Goal: Information Seeking & Learning: Learn about a topic

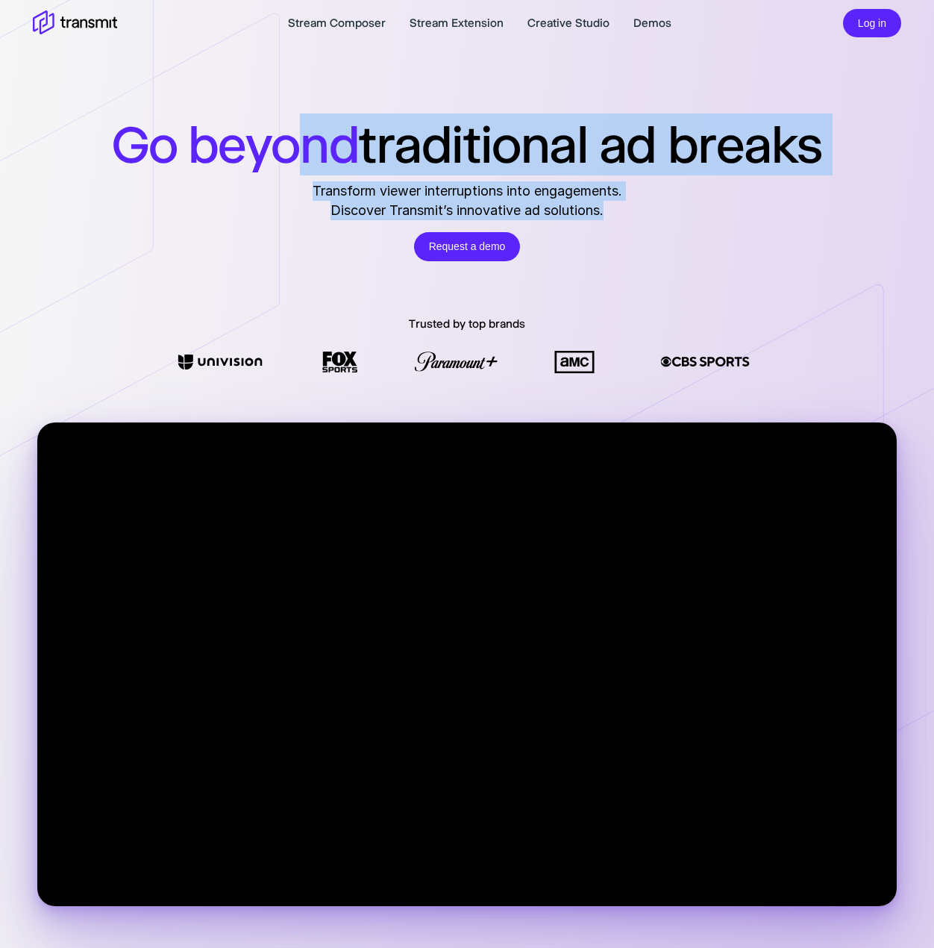
drag, startPoint x: 627, startPoint y: 211, endPoint x: 290, endPoint y: 181, distance: 338.0
click at [290, 181] on div "Go beyond traditional ad breaks Transform viewer interruptions into engagements…" at bounding box center [467, 187] width 934 height 148
click at [315, 180] on div "Go beyond traditional ad breaks Transform viewer interruptions into engagements…" at bounding box center [467, 187] width 934 height 148
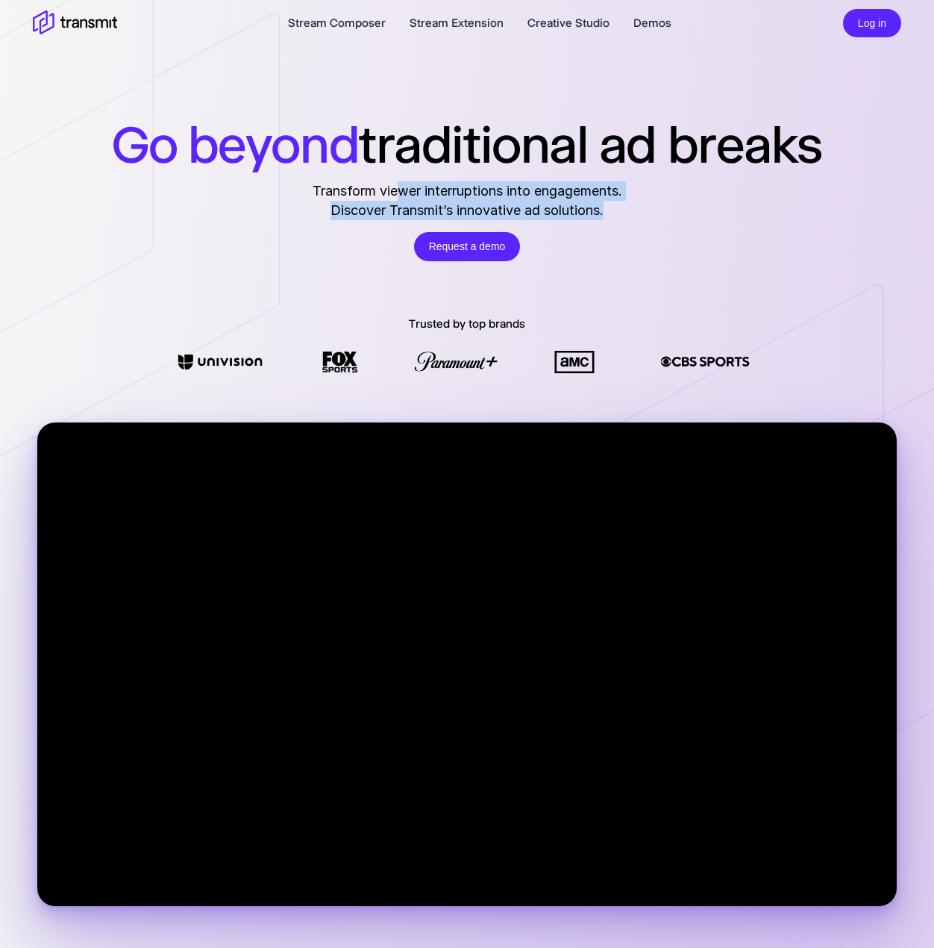
drag, startPoint x: 613, startPoint y: 207, endPoint x: 396, endPoint y: 197, distance: 216.7
click at [396, 197] on div "Transform viewer interruptions into engagements. Discover Transmit’s innovative…" at bounding box center [468, 200] width 310 height 39
click at [396, 193] on span "Transform viewer interruptions into engagements." at bounding box center [468, 190] width 310 height 19
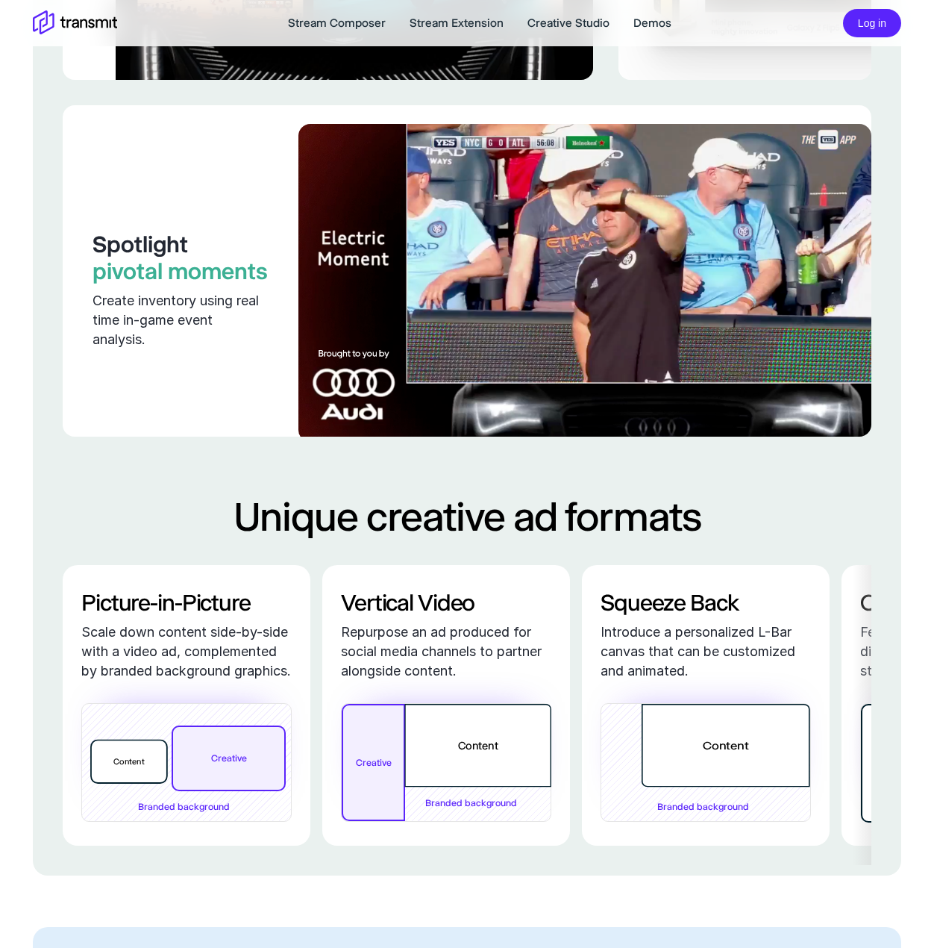
scroll to position [2537, 0]
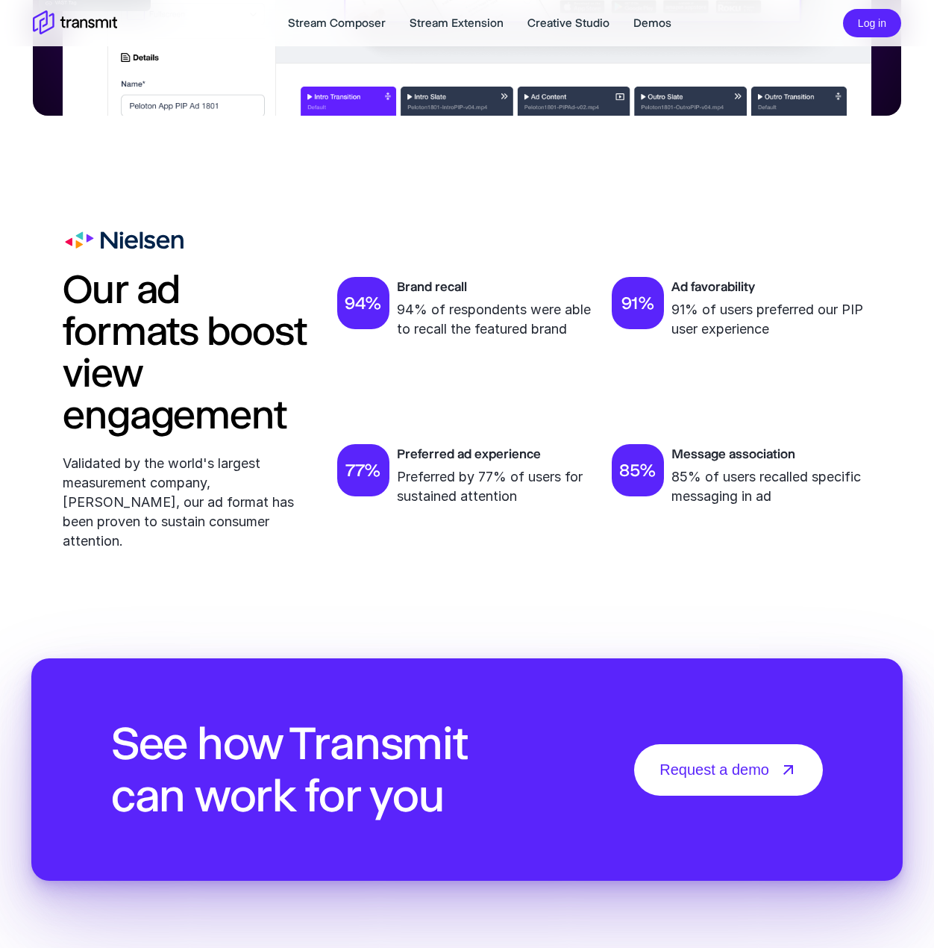
scroll to position [4627, 0]
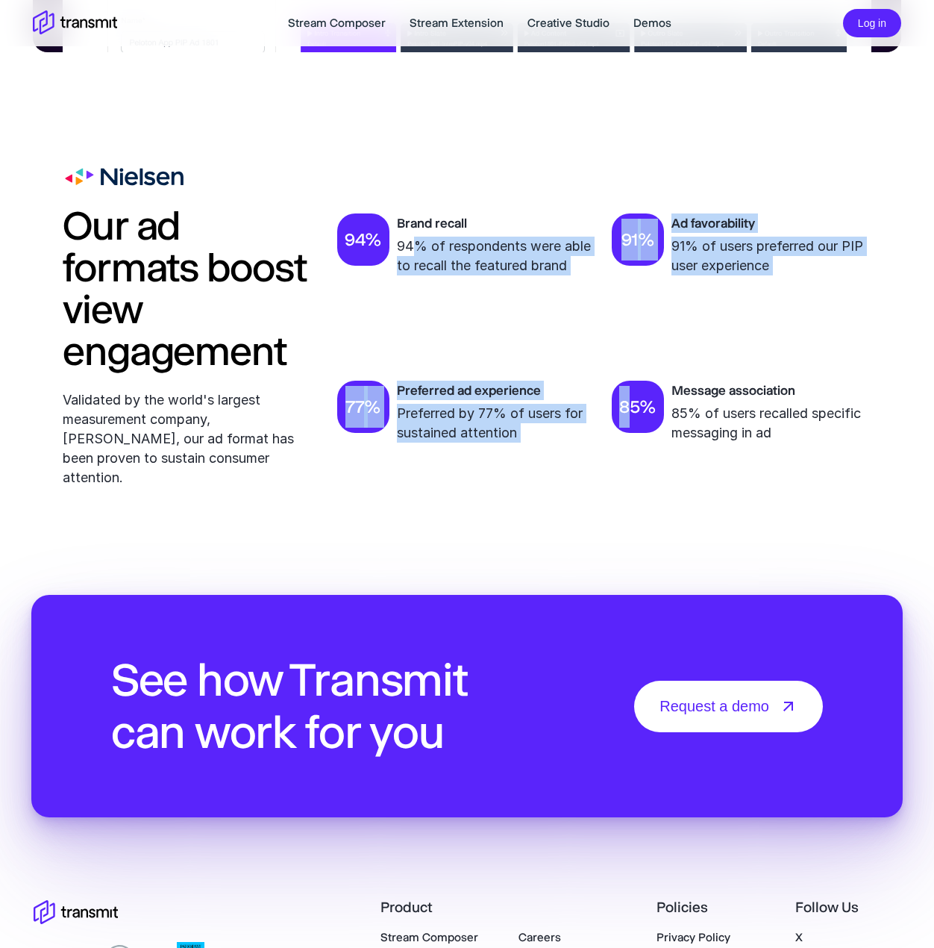
drag, startPoint x: 416, startPoint y: 290, endPoint x: 631, endPoint y: 379, distance: 231.9
click at [631, 379] on div "Our ad formats boost view engagement Validated by the world's largest measureme…" at bounding box center [467, 327] width 809 height 319
click at [582, 337] on div "Our ad formats boost view engagement Validated by the world's largest measureme…" at bounding box center [467, 327] width 809 height 319
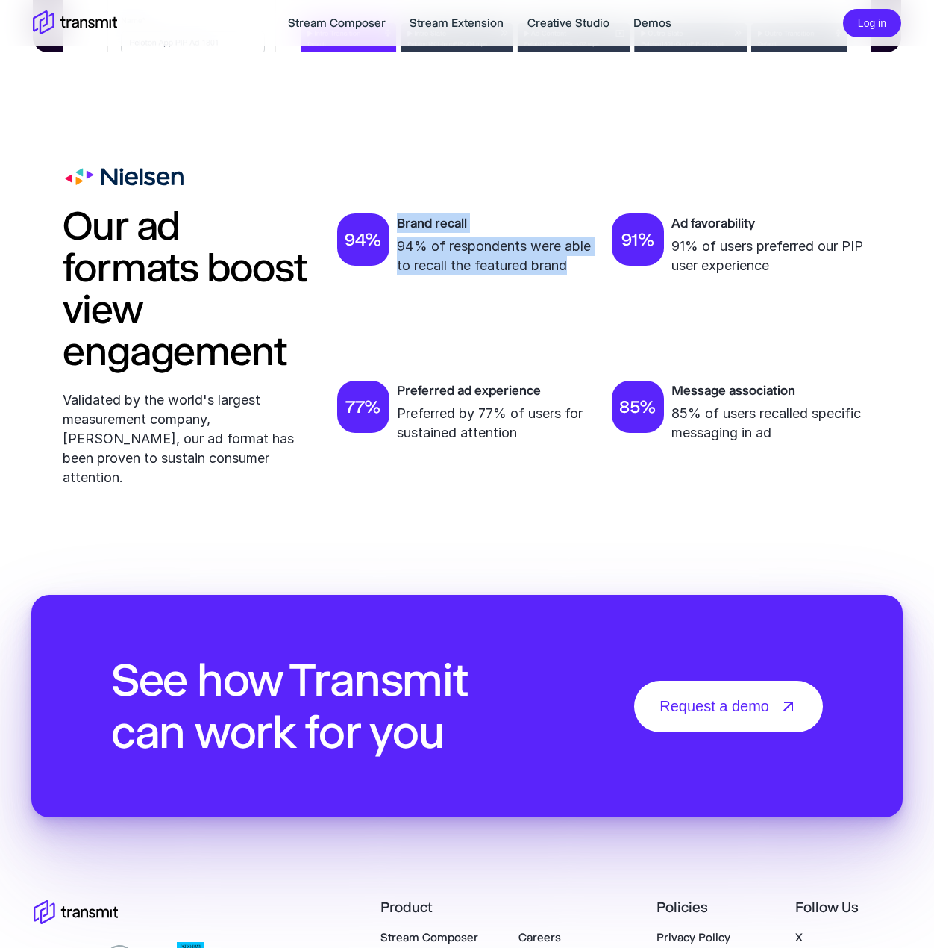
drag, startPoint x: 584, startPoint y: 328, endPoint x: 375, endPoint y: 307, distance: 209.9
click at [375, 275] on div "94 % Brand recall 94% of respondents were able to recall the featured brand" at bounding box center [467, 244] width 260 height 62
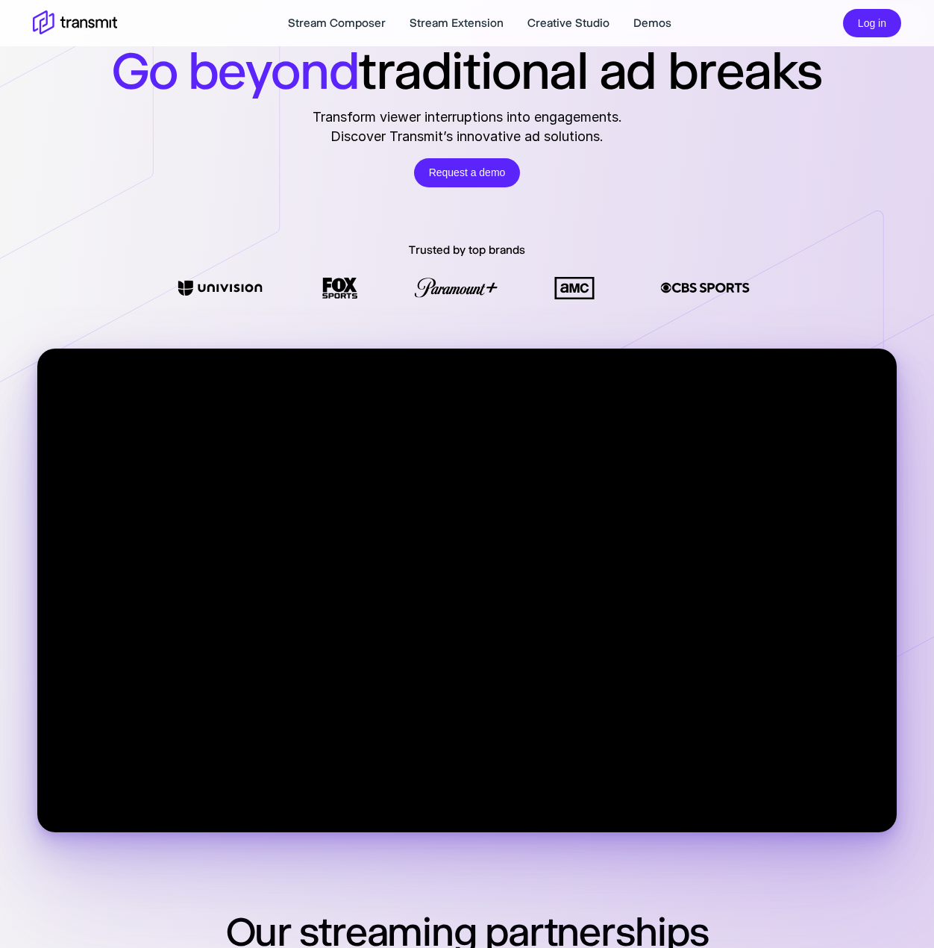
scroll to position [0, 0]
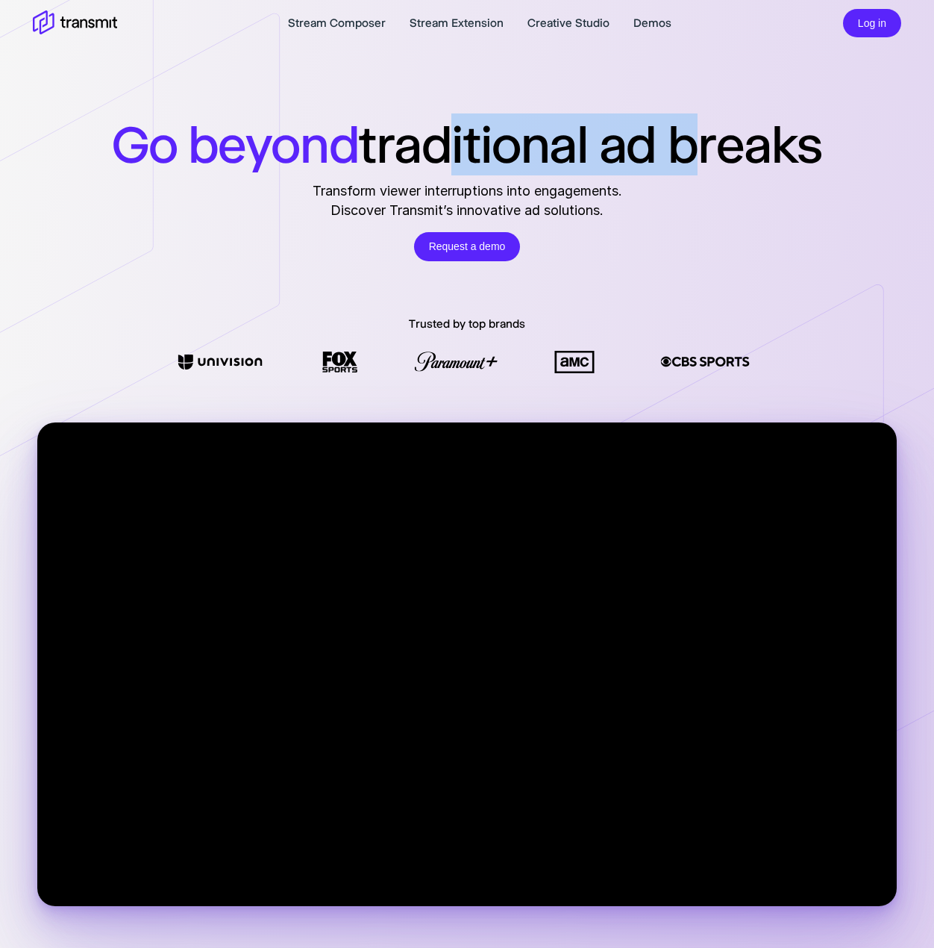
drag, startPoint x: 439, startPoint y: 173, endPoint x: 684, endPoint y: 194, distance: 246.4
click at [684, 194] on div "Go beyond traditional ad breaks Transform viewer interruptions into engagements…" at bounding box center [467, 187] width 934 height 148
click at [649, 193] on div "Go beyond traditional ad breaks Transform viewer interruptions into engagements…" at bounding box center [467, 187] width 934 height 148
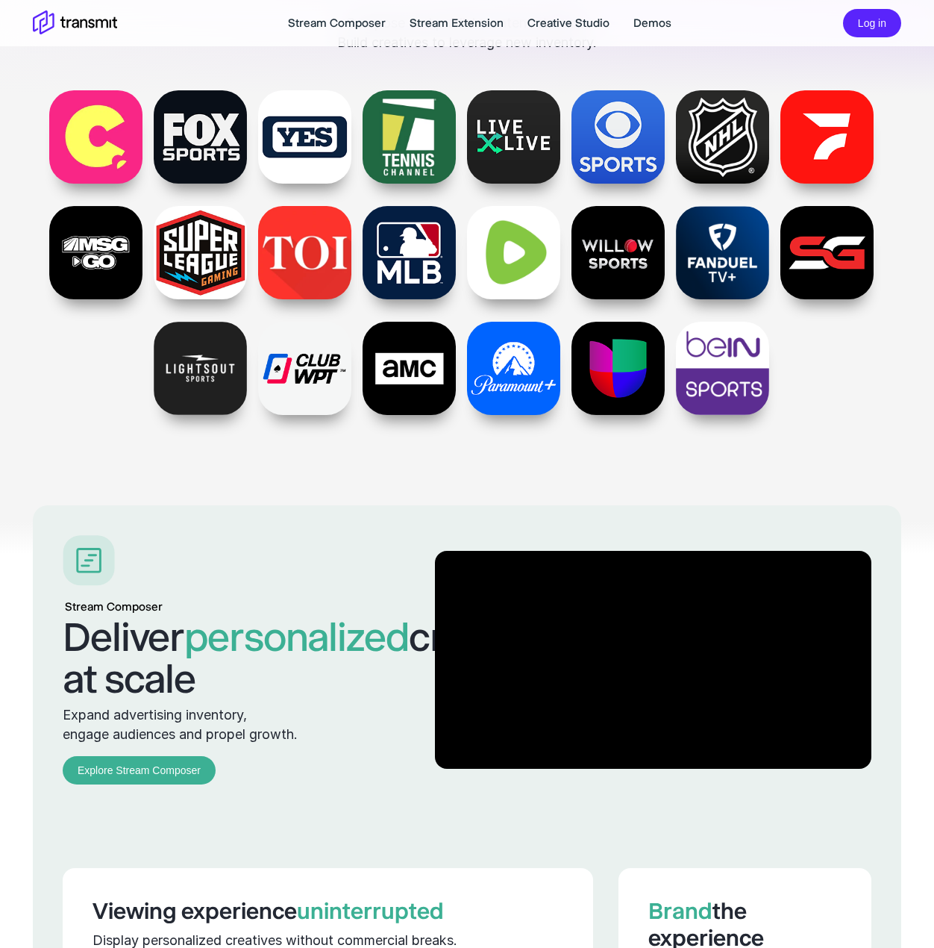
scroll to position [1791, 0]
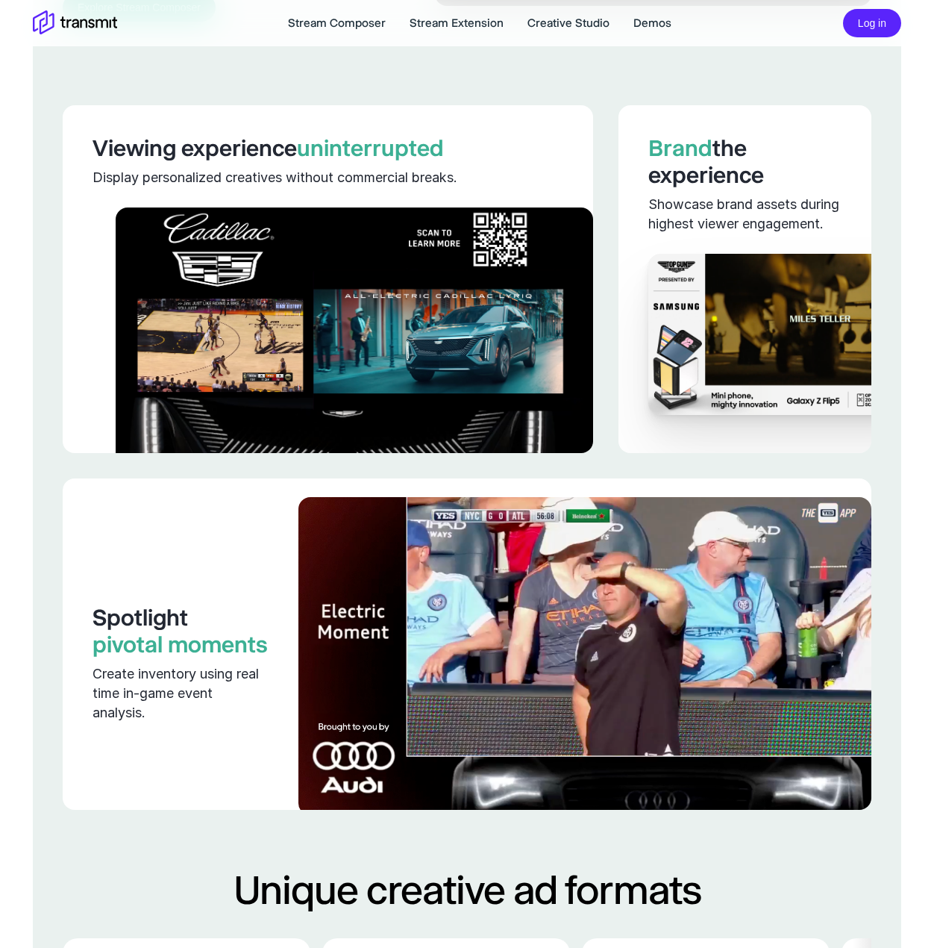
drag, startPoint x: 677, startPoint y: 142, endPoint x: 696, endPoint y: 151, distance: 21.4
click at [691, 143] on div "Stream Composer Deliver personalized creatives at scale Expand advertising inve…" at bounding box center [467, 496] width 869 height 1507
